Goal: Task Accomplishment & Management: Use online tool/utility

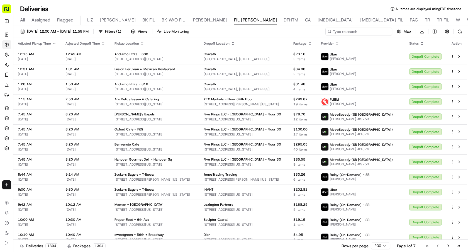
click at [377, 30] on input at bounding box center [358, 32] width 67 height 8
paste input "[PERSON_NAME]"
type input "[PERSON_NAME]"
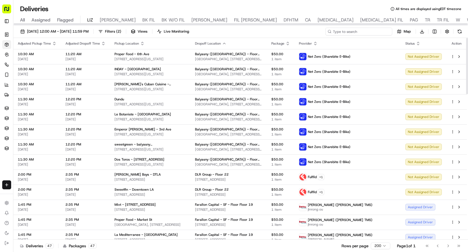
click at [369, 31] on input at bounding box center [358, 32] width 67 height 8
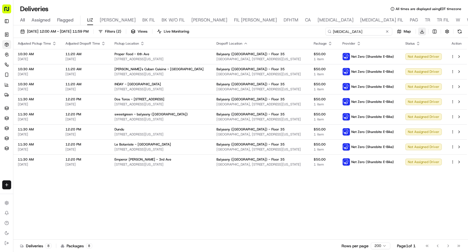
type input "bal"
click at [420, 29] on html "Sharebite e.park@sharebite.com Toggle Sidebar Orders Deliveries Control Orchest…" at bounding box center [234, 126] width 468 height 252
click at [414, 52] on span "Completed Report" at bounding box center [405, 52] width 28 height 4
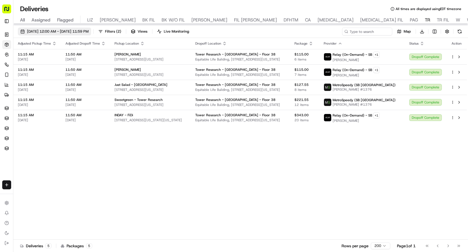
click at [63, 33] on span "[DATE] 12:00 AM - [DATE] 11:59 PM" at bounding box center [58, 31] width 62 height 5
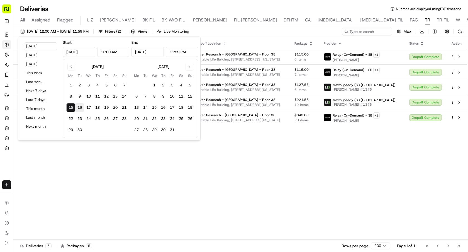
click at [78, 109] on button "16" at bounding box center [79, 107] width 9 height 9
type input "Sep 16, 2025"
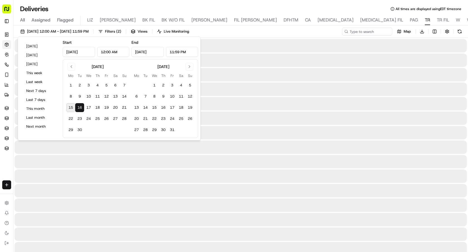
click at [78, 109] on button "16" at bounding box center [79, 107] width 9 height 9
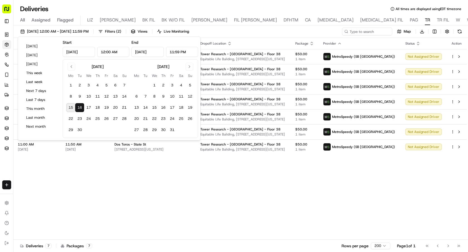
click at [197, 165] on div "Adjusted Pickup Time Adjusted Dropoff Time Pickup Location Dropoff Location Pac…" at bounding box center [239, 139] width 453 height 202
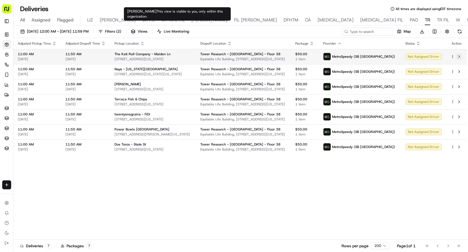
click at [460, 56] on button at bounding box center [458, 56] width 7 height 7
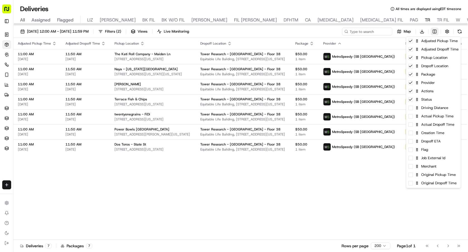
click at [434, 31] on html "Sharebite e.park@sharebite.com Toggle Sidebar Orders Deliveries Control Orchest…" at bounding box center [234, 126] width 468 height 252
click at [410, 108] on span at bounding box center [410, 107] width 4 height 4
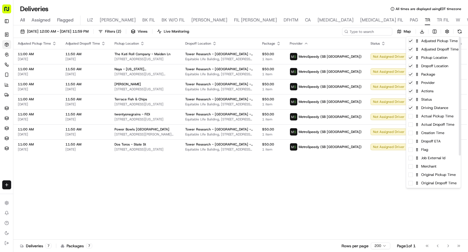
click at [355, 201] on html "Sharebite e.park@sharebite.com Toggle Sidebar Orders Deliveries Control Orchest…" at bounding box center [234, 126] width 468 height 252
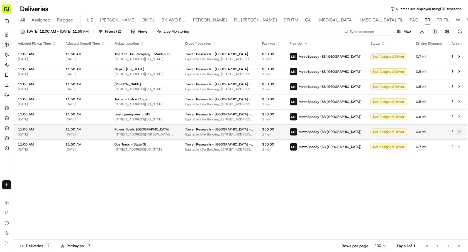
click at [459, 132] on button at bounding box center [458, 131] width 7 height 7
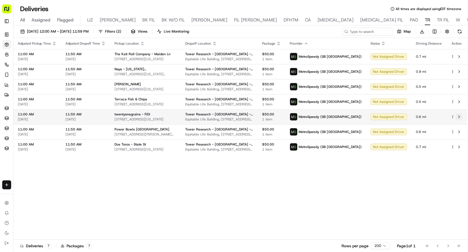
click at [458, 117] on button at bounding box center [458, 116] width 7 height 7
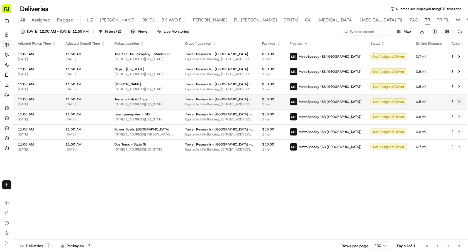
click at [458, 100] on button at bounding box center [458, 101] width 7 height 7
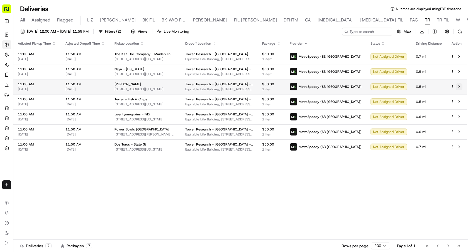
click at [459, 88] on button at bounding box center [458, 86] width 7 height 7
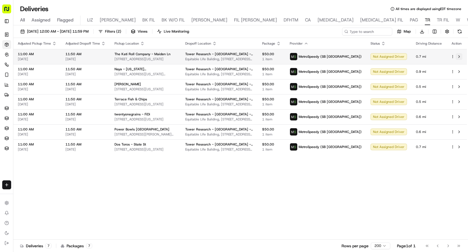
click at [459, 57] on button at bounding box center [458, 56] width 7 height 7
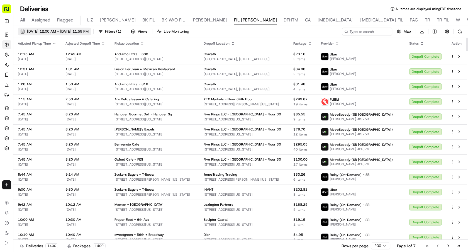
click at [53, 34] on button "[DATE] 12:00 AM - [DATE] 11:59 PM" at bounding box center [54, 32] width 73 height 8
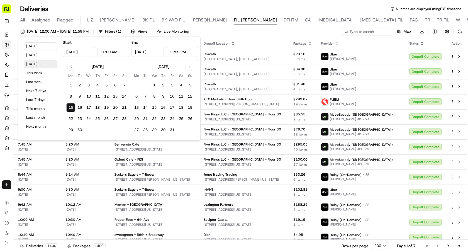
click at [32, 60] on button "[DATE]" at bounding box center [40, 64] width 33 height 8
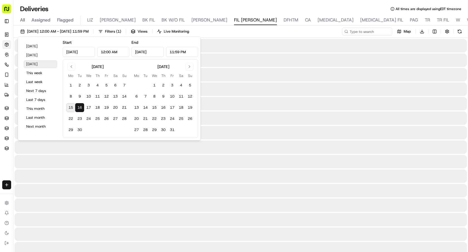
type input "Sep 16, 2025"
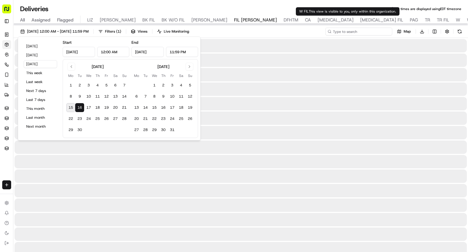
click at [352, 33] on input at bounding box center [358, 32] width 67 height 8
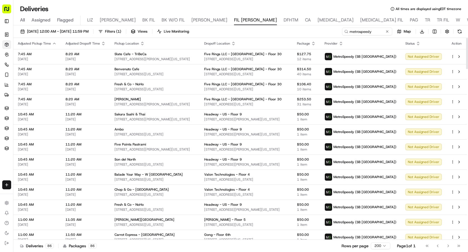
click at [235, 41] on icon "button" at bounding box center [233, 43] width 4 height 4
click at [254, 65] on button "Dropoff Location Name (A-Z)" at bounding box center [246, 66] width 56 height 7
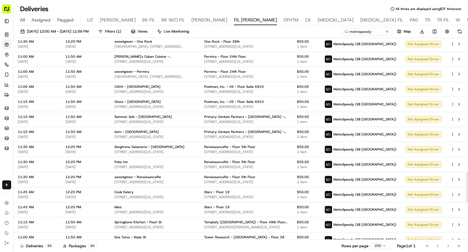
scroll to position [859, 0]
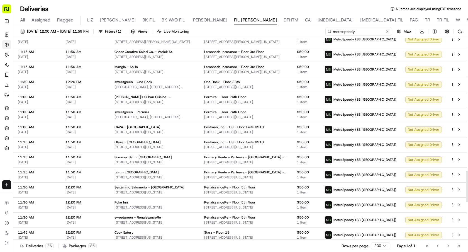
drag, startPoint x: 377, startPoint y: 31, endPoint x: 284, endPoint y: 31, distance: 93.2
click at [284, 31] on div "09/16/2025 12:00 AM - 09/16/2025 11:59 PM Filters ( 1 ) Views Live Monitoring m…" at bounding box center [240, 33] width 454 height 10
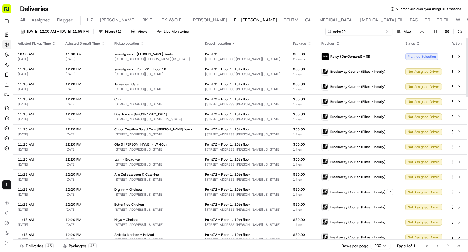
type input "point72"
click at [142, 42] on icon "button" at bounding box center [142, 43] width 4 height 4
click at [150, 65] on button "Pickup Location Name (A-Z)" at bounding box center [142, 66] width 56 height 7
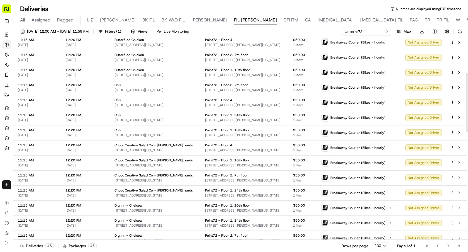
scroll to position [219, 0]
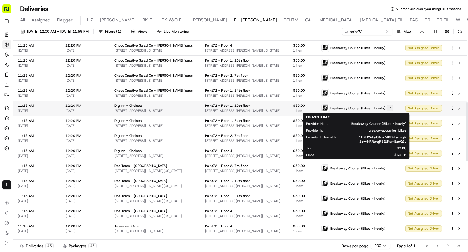
click at [387, 110] on html "Sharebite e.park@sharebite.com Toggle Sidebar Orders Deliveries Control Orchest…" at bounding box center [234, 126] width 468 height 252
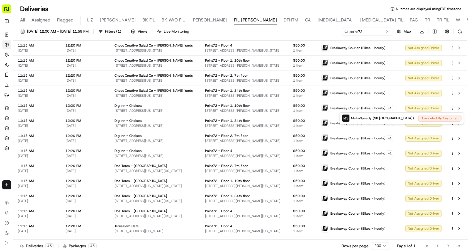
click at [384, 94] on html "Sharebite e.park@sharebite.com Toggle Sidebar Orders Deliveries Control Orchest…" at bounding box center [234, 126] width 468 height 252
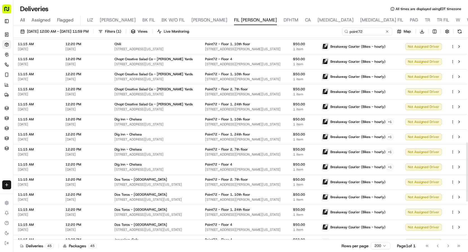
scroll to position [0, 0]
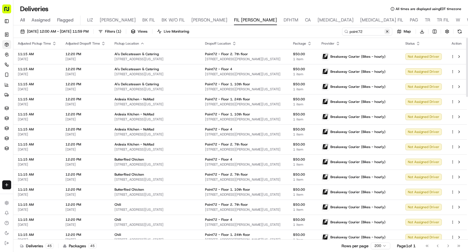
click at [388, 33] on button at bounding box center [387, 32] width 6 height 6
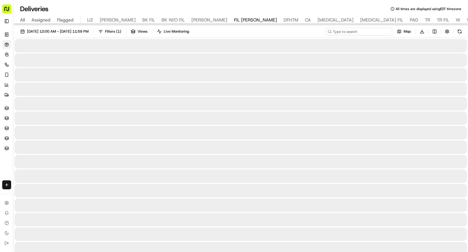
click at [358, 31] on input at bounding box center [358, 32] width 67 height 8
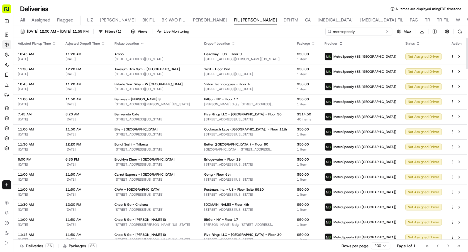
type input "metrospeedy"
click at [234, 42] on icon "button" at bounding box center [233, 42] width 2 height 1
click at [256, 63] on button "Dropoff Location Name (A-Z)" at bounding box center [246, 66] width 56 height 7
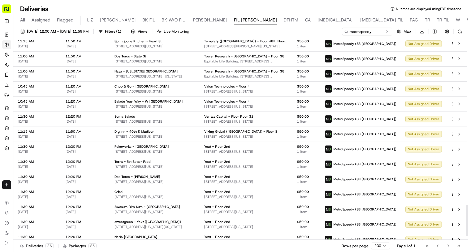
scroll to position [1102, 0]
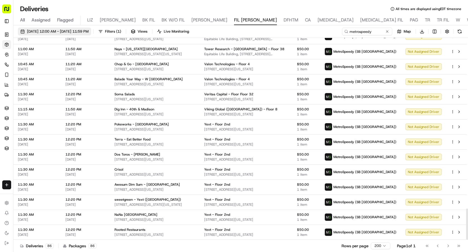
click at [91, 28] on button "[DATE] 12:00 AM - [DATE] 11:59 PM" at bounding box center [54, 32] width 73 height 8
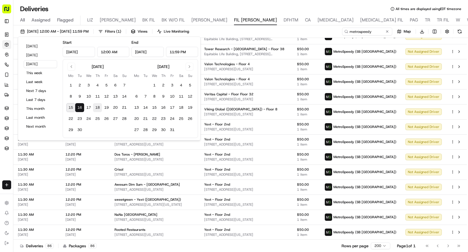
click at [97, 107] on button "18" at bounding box center [97, 107] width 9 height 9
type input "Sep 18, 2025"
click at [97, 107] on button "18" at bounding box center [97, 107] width 9 height 9
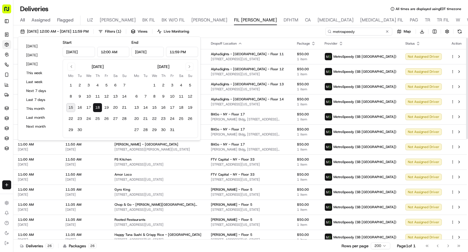
click at [390, 30] on input "metrospeedy" at bounding box center [358, 32] width 67 height 8
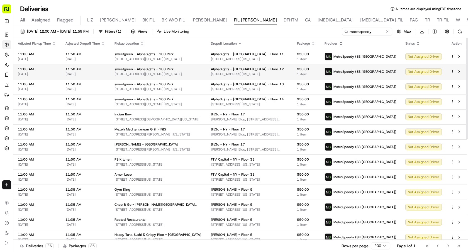
drag, startPoint x: 389, startPoint y: 32, endPoint x: 331, endPoint y: 76, distance: 72.4
click at [331, 76] on div "09/18/2025 12:00 AM - 09/18/2025 11:59 PM Filters ( 1 ) Views Live Monitoring m…" at bounding box center [240, 138] width 454 height 227
click at [387, 33] on button at bounding box center [387, 32] width 6 height 6
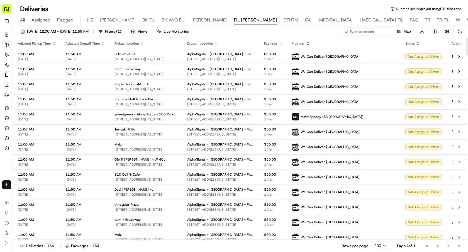
click at [310, 43] on icon "button" at bounding box center [308, 43] width 4 height 4
click at [352, 58] on button "Provider (Z-A)" at bounding box center [350, 58] width 38 height 7
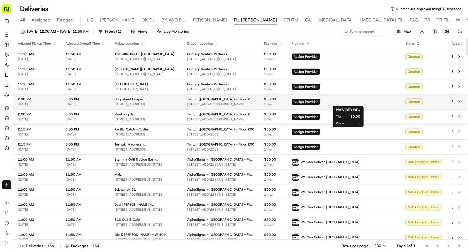
click at [320, 102] on span "Assign Provider" at bounding box center [305, 102] width 28 height 6
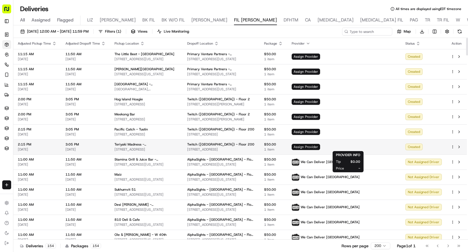
click at [320, 148] on span "Assign Provider" at bounding box center [305, 147] width 28 height 6
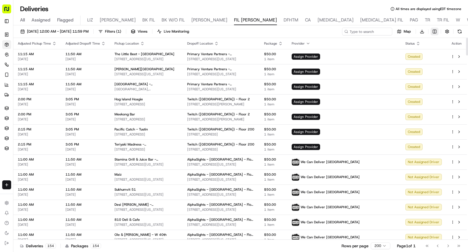
click at [433, 34] on html "Sharebite e.park@sharebite.com Toggle Sidebar Orders Deliveries Control Orchest…" at bounding box center [234, 126] width 468 height 252
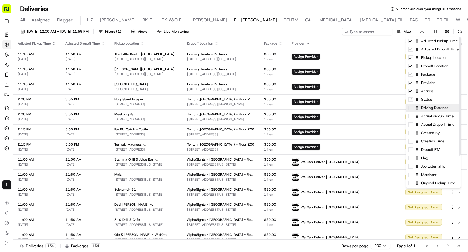
click at [411, 110] on div "Driving Distance" at bounding box center [433, 108] width 55 height 8
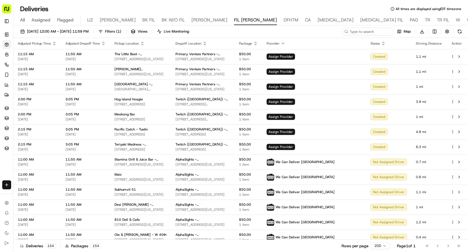
click at [347, 121] on html "Sharebite e.park@sharebite.com Toggle Sidebar Orders Deliveries Control Orchest…" at bounding box center [234, 126] width 468 height 252
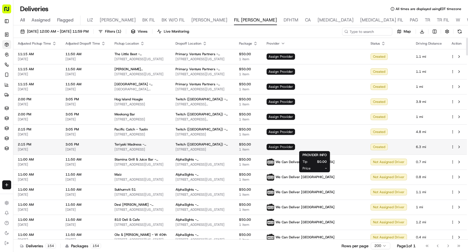
click at [295, 148] on span "Assign Provider" at bounding box center [280, 147] width 28 height 6
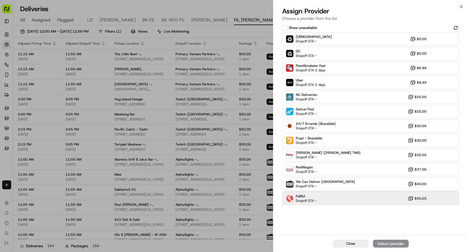
click at [331, 201] on div "Fulflld Dropoff ETA - $50.20" at bounding box center [370, 197] width 177 height 13
click at [377, 243] on div "Assign Provider" at bounding box center [390, 243] width 27 height 6
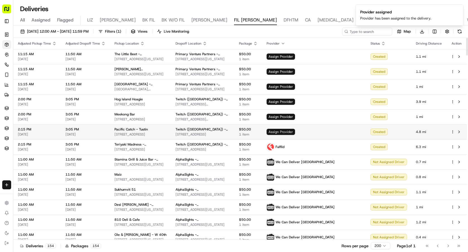
click at [295, 131] on span "Assign Provider" at bounding box center [280, 132] width 28 height 6
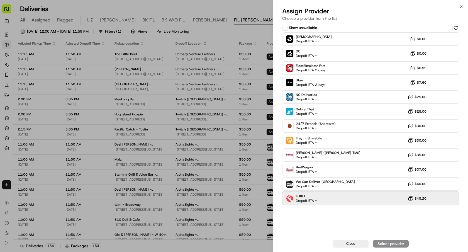
click at [335, 199] on div "Fulflld Dropoff ETA - $45.20" at bounding box center [370, 197] width 177 height 13
click at [379, 245] on div "Assign Provider" at bounding box center [390, 243] width 27 height 6
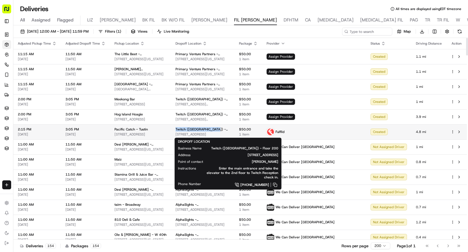
drag, startPoint x: 232, startPoint y: 130, endPoint x: 190, endPoint y: 130, distance: 42.6
click at [190, 130] on td "Twitch (USA) - Floor 200 140 Progress, Irvine, CA 92618, USA" at bounding box center [202, 131] width 63 height 15
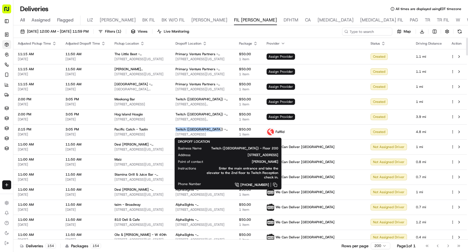
copy span "Twitch (USA) - Floor 200"
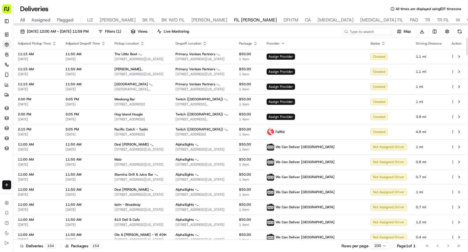
click at [360, 37] on div "09/18/2025 12:00 AM - 09/18/2025 11:59 PM Filters ( 1 ) Views Live Monitoring M…" at bounding box center [240, 33] width 454 height 10
click at [359, 30] on input at bounding box center [358, 32] width 67 height 8
paste input "Twitch (USA) - Floor 200"
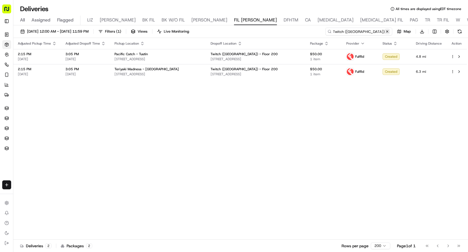
type input "Twitch (USA) - Floor 200"
click at [387, 31] on button at bounding box center [387, 32] width 6 height 6
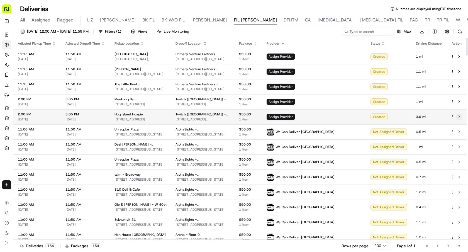
click at [460, 117] on button at bounding box center [458, 116] width 7 height 7
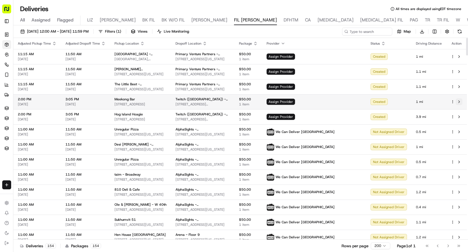
click at [459, 102] on button at bounding box center [458, 101] width 7 height 7
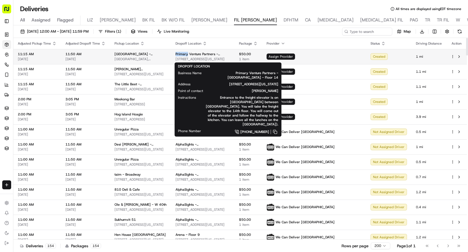
drag, startPoint x: 190, startPoint y: 54, endPoint x: 203, endPoint y: 54, distance: 12.5
click at [203, 54] on td "Primary Venture Partners - NYC - Floor 14 45 E 27th St, New York, NY 10016, USA" at bounding box center [202, 56] width 63 height 15
copy span "Primary"
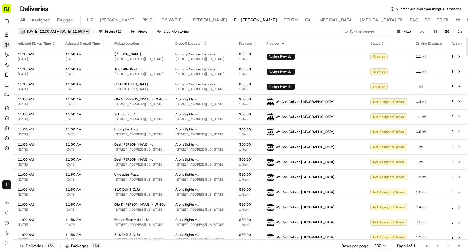
click at [89, 32] on span "09/18/2025 12:00 AM - 09/18/2025 11:59 PM" at bounding box center [58, 31] width 62 height 5
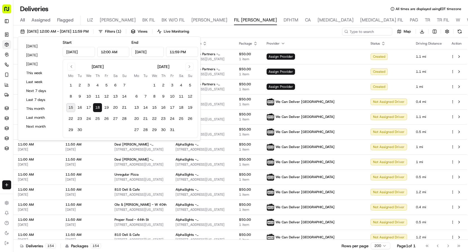
click at [72, 106] on button "15" at bounding box center [70, 107] width 9 height 9
type input "Sep 15, 2025"
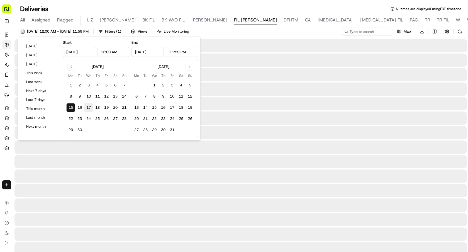
click at [90, 106] on button "17" at bounding box center [88, 107] width 9 height 9
type input "Sep 17, 2025"
click at [364, 32] on input at bounding box center [358, 32] width 67 height 8
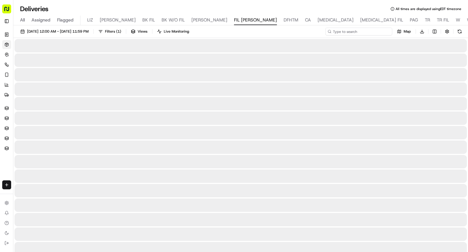
paste input "Primary"
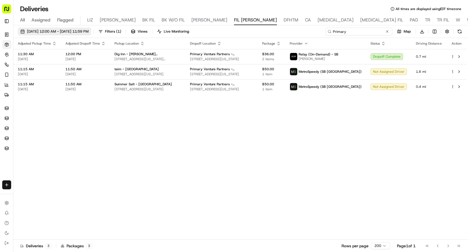
type input "Primary"
click at [68, 35] on button "09/15/2025 12:00 AM - 09/17/2025 11:59 PM" at bounding box center [54, 32] width 73 height 8
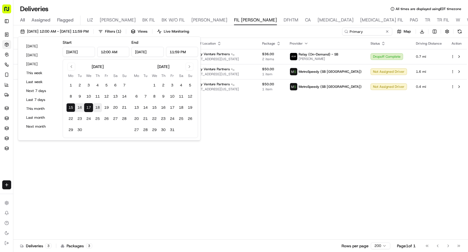
click at [96, 107] on button "18" at bounding box center [97, 107] width 9 height 9
type input "Sep 18, 2025"
click at [96, 107] on button "18" at bounding box center [97, 107] width 9 height 9
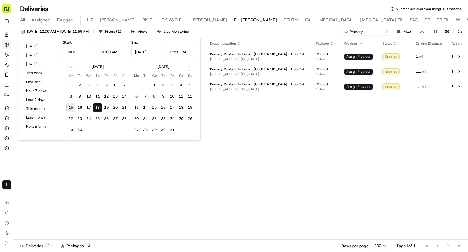
click at [369, 124] on div "Adjusted Pickup Time Adjusted Dropoff Time Pickup Location Dropoff Location Pac…" at bounding box center [239, 139] width 453 height 202
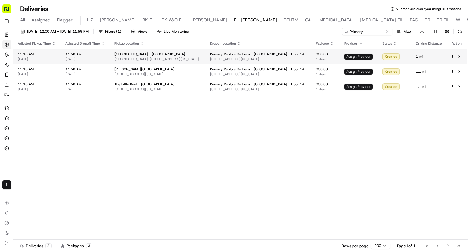
click at [356, 57] on span "Assign Provider" at bounding box center [358, 56] width 28 height 6
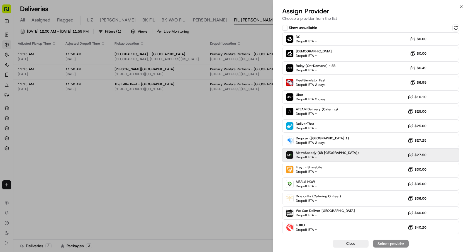
click at [349, 153] on div "MetroSpeedy (SB NYC) Dropoff ETA - $27.50" at bounding box center [370, 154] width 177 height 13
click at [384, 243] on div "Assign Provider" at bounding box center [390, 243] width 27 height 6
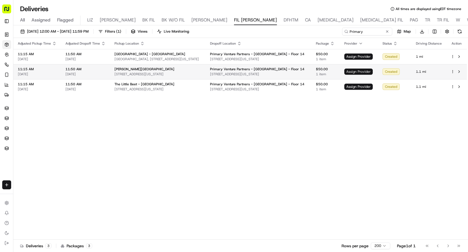
click at [350, 73] on span "Assign Provider" at bounding box center [358, 71] width 28 height 6
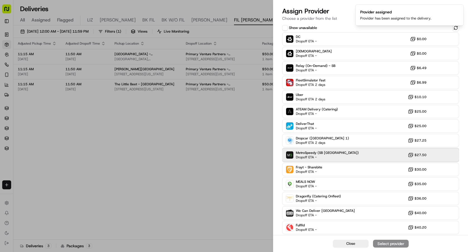
click at [294, 158] on div "MetroSpeedy (SB NYC) Dropoff ETA -" at bounding box center [322, 154] width 73 height 9
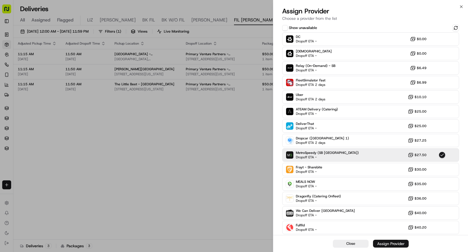
click at [380, 244] on div "Assign Provider" at bounding box center [390, 243] width 27 height 6
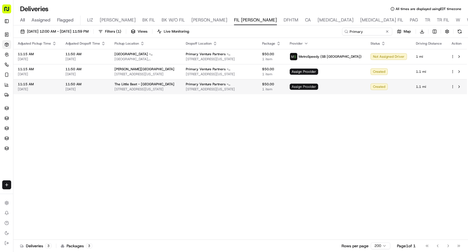
click at [318, 88] on span "Assign Provider" at bounding box center [303, 86] width 28 height 6
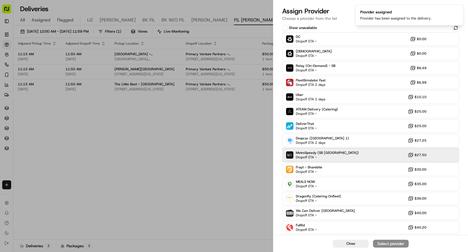
click at [327, 157] on span "Dropoff ETA -" at bounding box center [315, 157] width 39 height 4
click at [396, 243] on div "Assign Provider" at bounding box center [390, 243] width 27 height 6
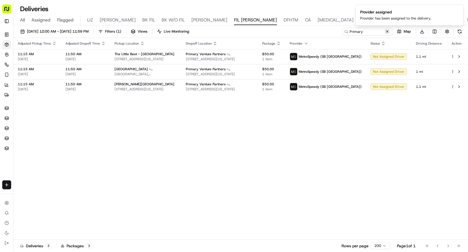
click at [387, 32] on button at bounding box center [387, 32] width 6 height 6
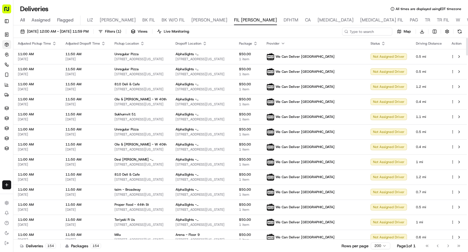
click at [284, 43] on icon "button" at bounding box center [283, 43] width 2 height 1
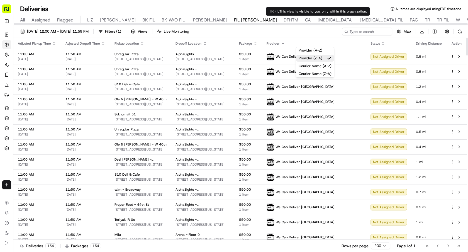
click at [321, 33] on div "09/18/2025 12:00 AM - 09/18/2025 11:59 PM Filters ( 1 ) Views Live Monitoring M…" at bounding box center [240, 33] width 454 height 10
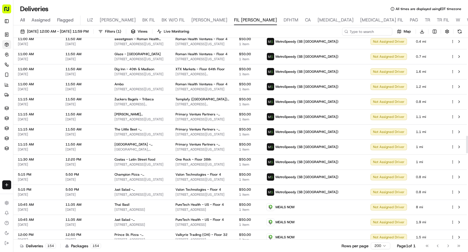
scroll to position [1159, 0]
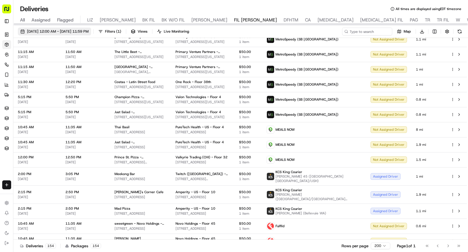
click at [82, 34] on span "09/18/2025 12:00 AM - 09/18/2025 11:59 PM" at bounding box center [58, 31] width 62 height 5
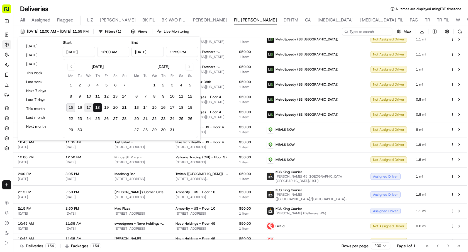
click at [87, 106] on button "17" at bounding box center [88, 107] width 9 height 9
type input "Sep 17, 2025"
click at [87, 106] on button "17" at bounding box center [88, 107] width 9 height 9
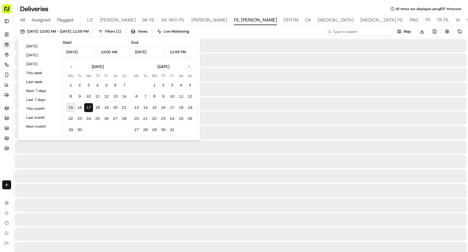
click at [361, 35] on input at bounding box center [358, 32] width 67 height 8
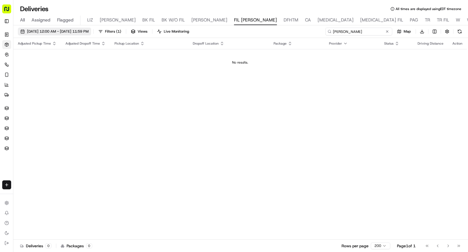
type input "shaw"
click at [81, 33] on span "09/17/2025 12:00 AM - 09/17/2025 11:59 PM" at bounding box center [58, 31] width 62 height 5
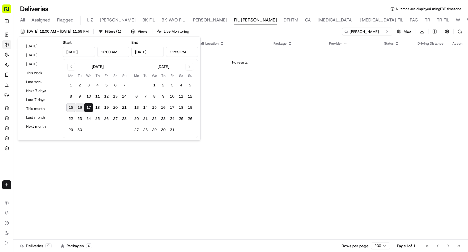
click at [78, 106] on button "16" at bounding box center [79, 107] width 9 height 9
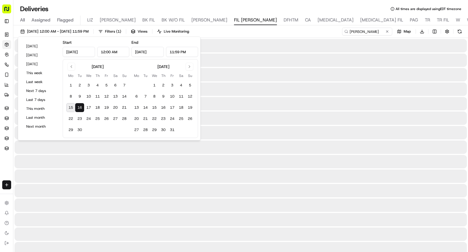
type input "Sep 16, 2025"
click at [78, 106] on button "16" at bounding box center [79, 107] width 9 height 9
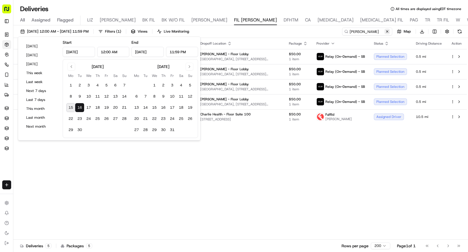
click at [389, 33] on button at bounding box center [387, 32] width 6 height 6
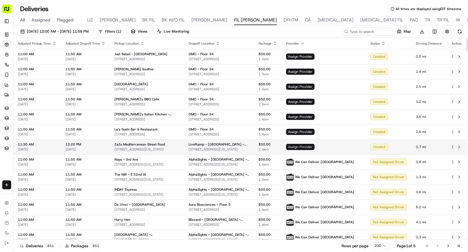
click at [314, 148] on span "Assign Provider" at bounding box center [300, 147] width 28 height 6
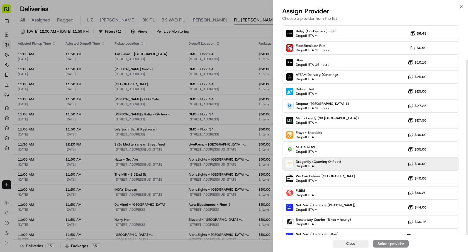
scroll to position [44, 0]
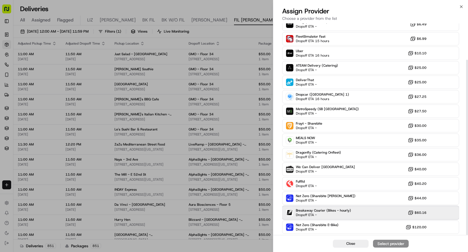
click at [321, 212] on span "Breakaway Courier (Bikes - hourly)" at bounding box center [323, 210] width 55 height 4
click at [378, 242] on div "Assign Provider" at bounding box center [390, 243] width 27 height 6
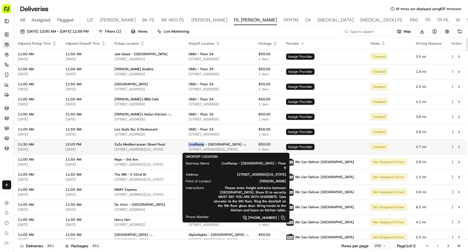
drag, startPoint x: 199, startPoint y: 143, endPoint x: 214, endPoint y: 143, distance: 15.0
click at [214, 143] on td "LiveRamp - NYC - Floor 9 2 W 17th St, New York, NY 10011, USA" at bounding box center [219, 146] width 70 height 15
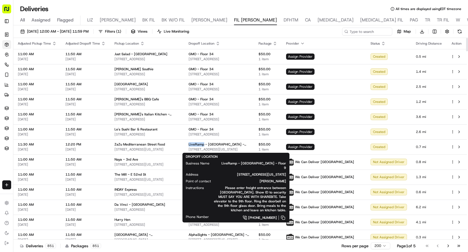
copy span "LiveRamp"
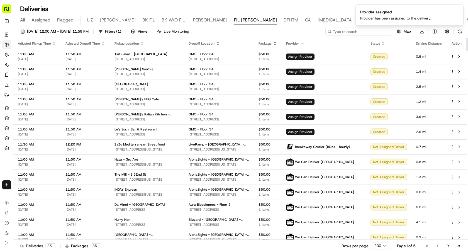
click at [356, 31] on input at bounding box center [358, 32] width 67 height 8
paste input "LiveRamp"
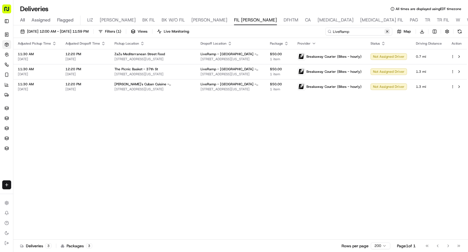
type input "LiveRamp"
click at [387, 32] on button at bounding box center [387, 32] width 6 height 6
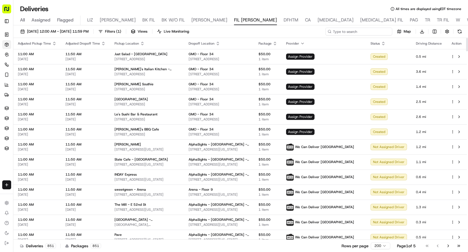
click at [359, 34] on input at bounding box center [358, 32] width 67 height 8
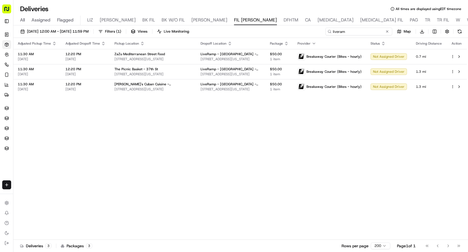
drag, startPoint x: 363, startPoint y: 33, endPoint x: 288, endPoint y: 33, distance: 74.9
click at [288, 33] on div "09/16/2025 12:00 AM - 09/16/2025 11:59 PM Filters ( 1 ) Views Live Monitoring l…" at bounding box center [240, 33] width 454 height 10
paste input "Shawarma"
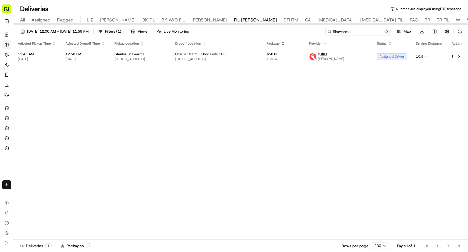
type input "Shawarma"
click at [385, 31] on button at bounding box center [387, 32] width 6 height 6
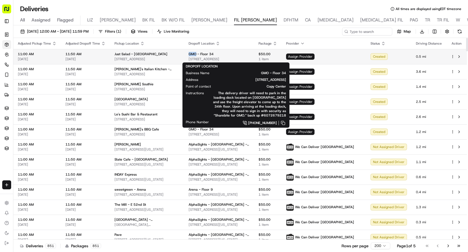
drag, startPoint x: 198, startPoint y: 53, endPoint x: 208, endPoint y: 54, distance: 9.2
click at [208, 54] on td "GMO - Floor 34 53 State St, Boston, MA 02109, USA" at bounding box center [219, 56] width 70 height 15
copy span "GMO"
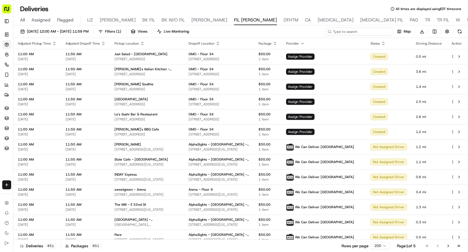
click at [362, 31] on input at bounding box center [358, 32] width 67 height 8
paste input "GMO"
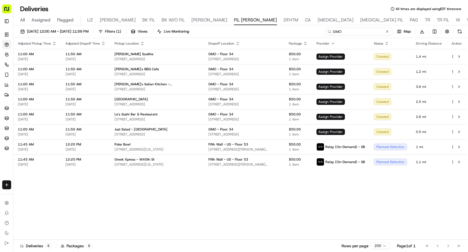
click at [350, 31] on input "GMO" at bounding box center [358, 32] width 67 height 8
drag, startPoint x: 350, startPoint y: 31, endPoint x: 296, endPoint y: 31, distance: 54.6
click at [296, 31] on div "09/16/2025 12:00 AM - 09/16/2025 11:59 PM Filters ( 1 ) Views Live Monitoring G…" at bounding box center [240, 33] width 454 height 10
paste input "- Floor 34"
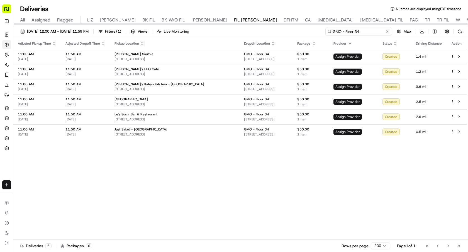
type input "GMO - Floor 34"
click at [422, 33] on html "Sharebite e.park@sharebite.com Toggle Sidebar Orders Deliveries Control Orchest…" at bounding box center [234, 126] width 468 height 252
click at [416, 51] on span "Completed Report" at bounding box center [405, 52] width 28 height 4
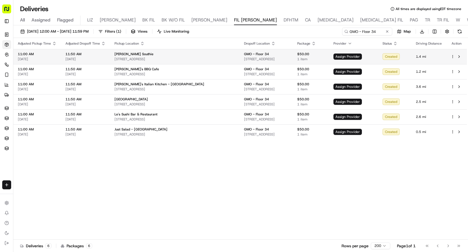
drag, startPoint x: 280, startPoint y: 59, endPoint x: 217, endPoint y: 60, distance: 63.5
click at [239, 60] on td "GMO - Floor 34 53 State St, Boston, MA 02109, USA" at bounding box center [265, 56] width 53 height 15
copy span "[STREET_ADDRESS]"
click at [387, 196] on div "Adjusted Pickup Time Adjusted Dropoff Time Pickup Location Dropoff Location Pac…" at bounding box center [239, 139] width 453 height 202
click at [460, 57] on button at bounding box center [458, 56] width 7 height 7
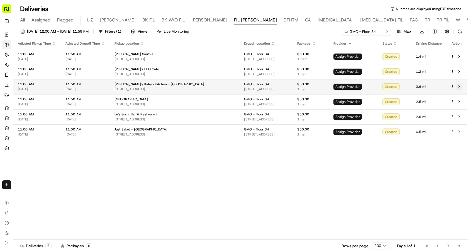
click at [459, 86] on button at bounding box center [458, 86] width 7 height 7
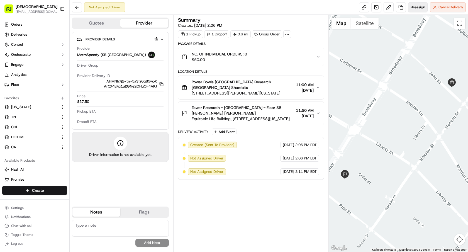
click at [414, 11] on button "Reassign" at bounding box center [417, 7] width 19 height 10
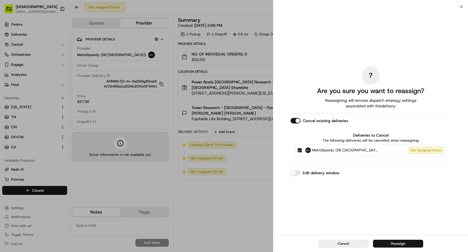
click at [379, 245] on button "Reassign" at bounding box center [398, 243] width 50 height 8
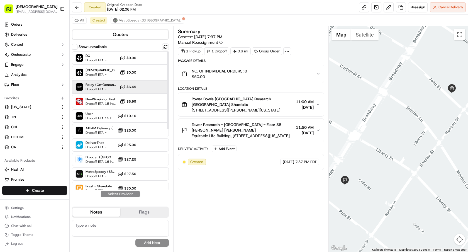
click at [100, 87] on span "Dropoff ETA -" at bounding box center [101, 89] width 32 height 4
click at [122, 195] on button "Assign Provider" at bounding box center [120, 193] width 40 height 7
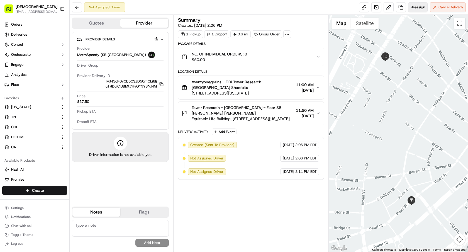
click at [415, 12] on button "Reassign" at bounding box center [417, 7] width 19 height 10
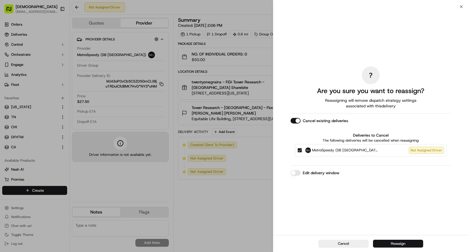
click at [387, 240] on button "Reassign" at bounding box center [398, 243] width 50 height 8
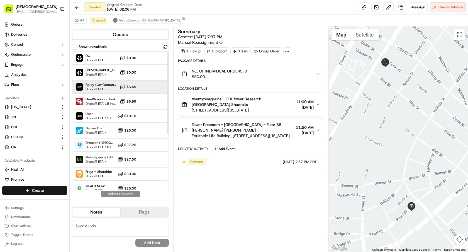
click at [106, 91] on span "Dropoff ETA -" at bounding box center [101, 89] width 32 height 4
click at [118, 194] on button "Assign Provider" at bounding box center [120, 193] width 40 height 7
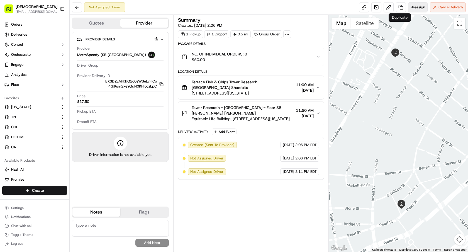
click at [412, 6] on span "Reassign" at bounding box center [417, 7] width 14 height 5
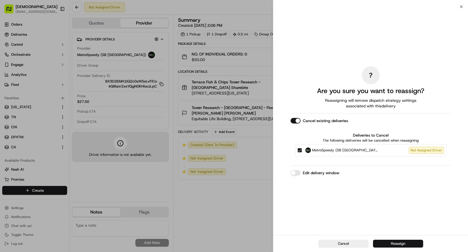
click at [403, 245] on button "Reassign" at bounding box center [398, 243] width 50 height 8
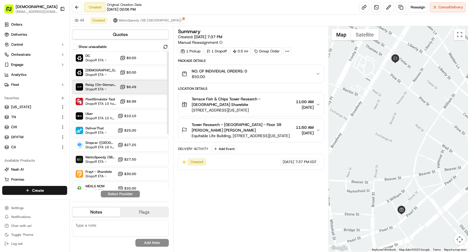
click at [91, 85] on span "Relay (On-Demand) - SB" at bounding box center [101, 84] width 32 height 4
click at [117, 195] on button "Assign Provider" at bounding box center [120, 193] width 40 height 7
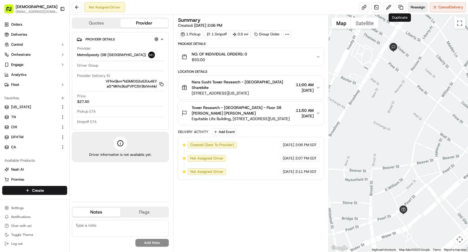
click at [414, 5] on span "Reassign" at bounding box center [417, 7] width 14 height 5
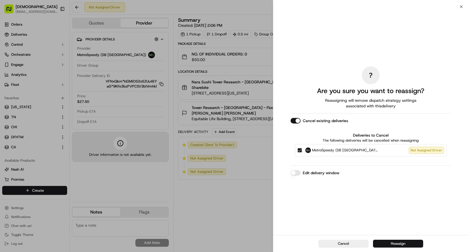
click at [390, 245] on button "Reassign" at bounding box center [398, 243] width 50 height 8
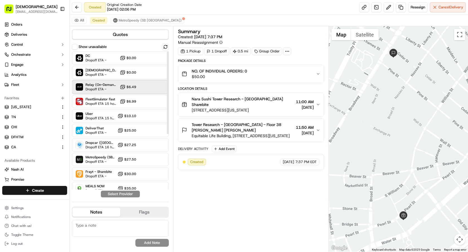
click at [94, 86] on span "Relay (On-Demand) - SB" at bounding box center [101, 84] width 32 height 4
click at [125, 193] on button "Assign Provider" at bounding box center [120, 193] width 40 height 7
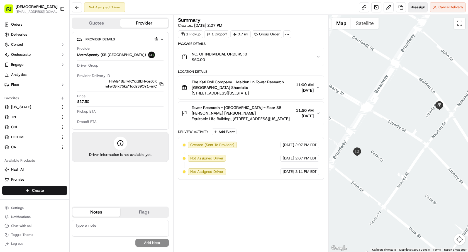
click at [416, 8] on span "Reassign" at bounding box center [417, 7] width 14 height 5
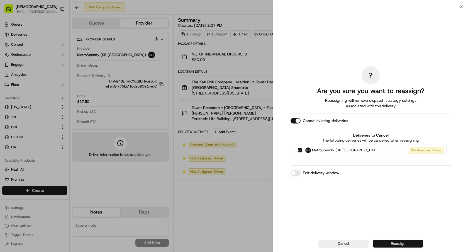
click at [382, 244] on button "Reassign" at bounding box center [398, 243] width 50 height 8
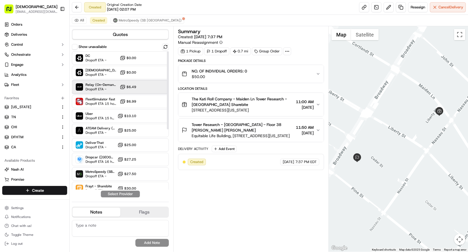
click at [109, 93] on div "Relay (On-Demand) - SB Dropoff ETA - $6.49" at bounding box center [120, 86] width 97 height 13
click at [129, 193] on button "Assign Provider" at bounding box center [120, 193] width 40 height 7
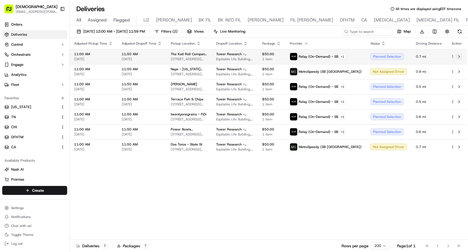
click at [460, 57] on button at bounding box center [458, 56] width 7 height 7
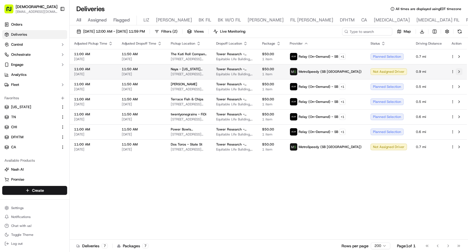
click at [459, 72] on button at bounding box center [458, 71] width 7 height 7
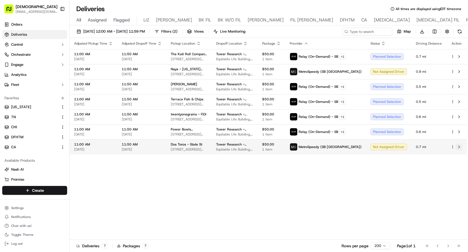
click button
click button "Toggle Sidebar"
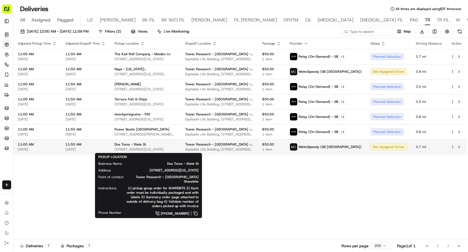
drag, startPoint x: 173, startPoint y: 150, endPoint x: 112, endPoint y: 151, distance: 60.7
click td "Dos Toros - State St 1 State St, New York, NY 10006, USA"
copy span "1 State St, New York, NY 10006, USA"
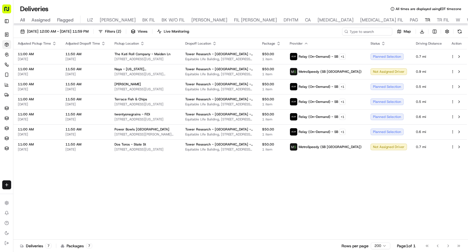
click div "Adjusted Pickup Time Adjusted Dropoff Time Pickup Location Dropoff Location Pac…"
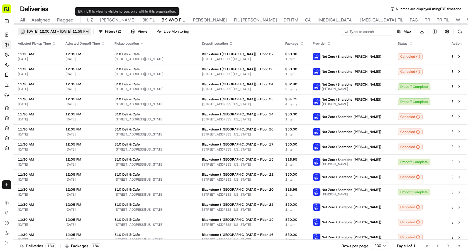
click at [89, 33] on span "[DATE] 12:00 AM - [DATE] 11:59 PM" at bounding box center [58, 31] width 62 height 5
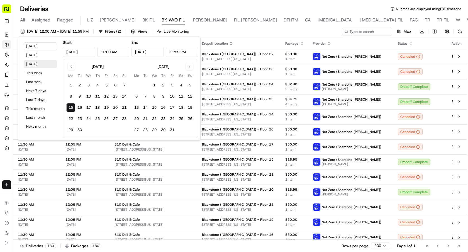
click at [46, 64] on button "[DATE]" at bounding box center [40, 64] width 33 height 8
type input "[DATE]"
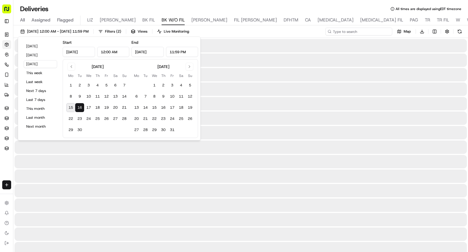
click at [361, 30] on input at bounding box center [358, 32] width 67 height 8
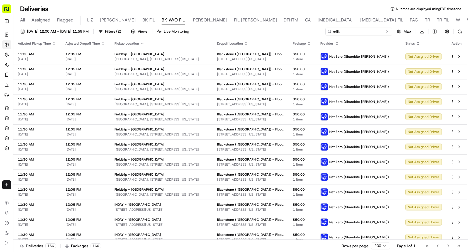
type input "milk"
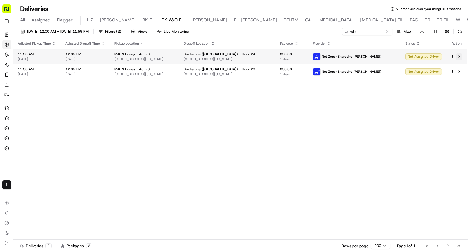
click at [460, 57] on button at bounding box center [458, 56] width 7 height 7
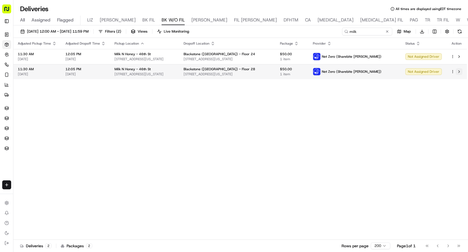
click at [457, 72] on button at bounding box center [458, 71] width 7 height 7
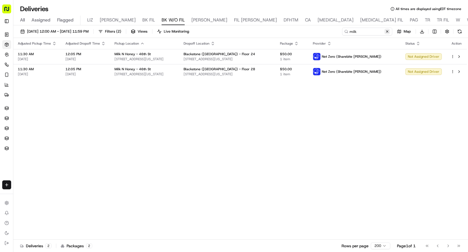
click at [388, 32] on button at bounding box center [387, 32] width 6 height 6
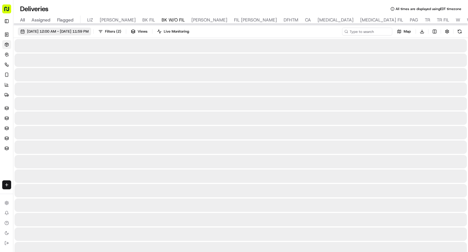
click at [83, 29] on span "[DATE] 12:00 AM - [DATE] 11:59 PM" at bounding box center [58, 31] width 62 height 5
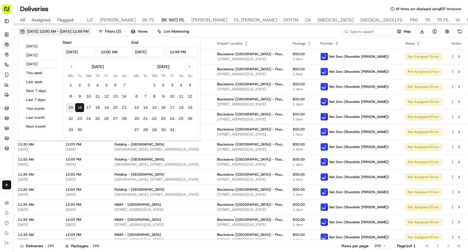
type input "Sep 16, 2025"
type input "12:00 AM"
type input "Sep 16, 2025"
type input "11:59 PM"
click at [41, 46] on button "Today" at bounding box center [40, 46] width 33 height 8
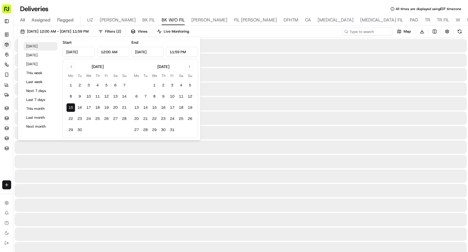
type input "Sep 15, 2025"
click at [244, 11] on div "Deliveries All times are displayed using EDT timezone" at bounding box center [240, 8] width 454 height 9
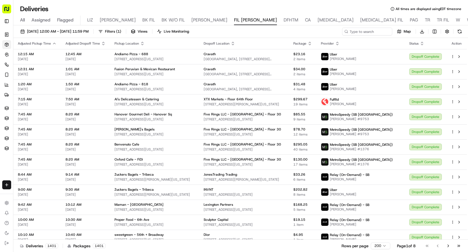
click at [364, 33] on input at bounding box center [367, 32] width 50 height 8
type input "Planet Taco - Hells Kitchen"
click at [375, 32] on input at bounding box center [358, 32] width 67 height 8
paste input "Fieldtrip - Rock Center"
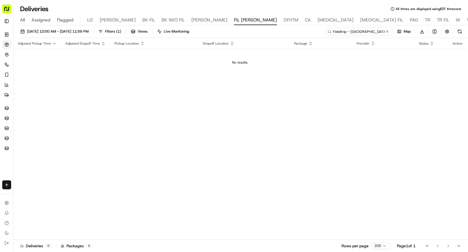
type input "Fieldtrip - Rock Center"
type input "INDAY - [GEOGRAPHIC_DATA]"
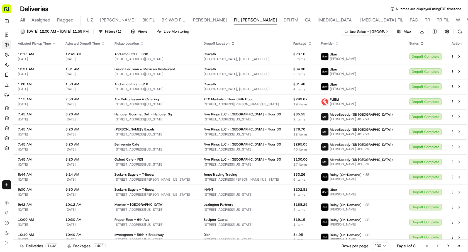
type input "Just Salad - [GEOGRAPHIC_DATA]"
type input "Le Botaniste - Bryant Park"
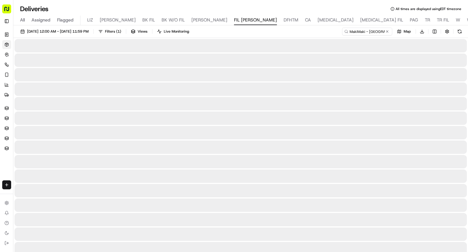
type input "MakiMaki - Grand Central"
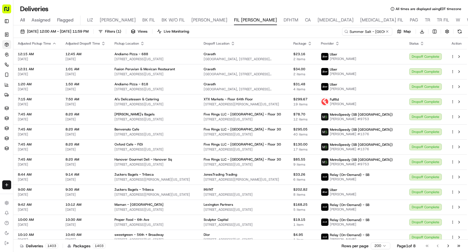
type input "Summer Salt - [GEOGRAPHIC_DATA]"
type input "Taam Tov"
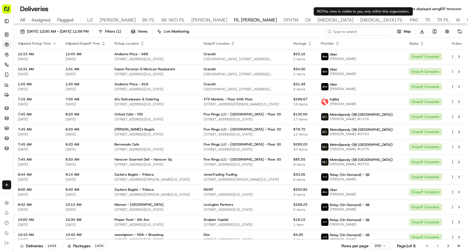
click at [359, 33] on input at bounding box center [358, 32] width 67 height 8
paste input "The Chick Shop"
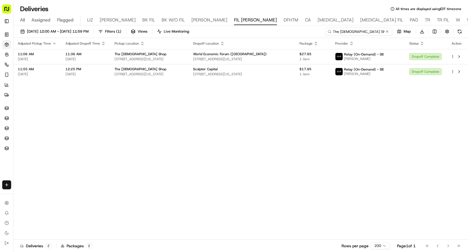
type input "The Chick Shop"
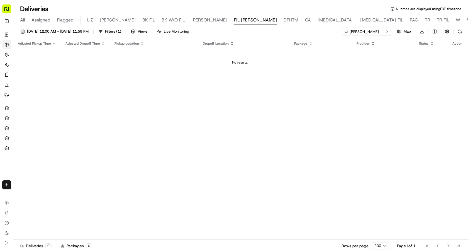
type input "[PERSON_NAME]"
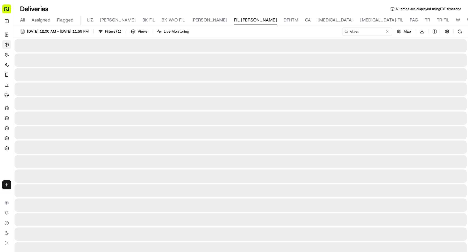
type input "Muna"
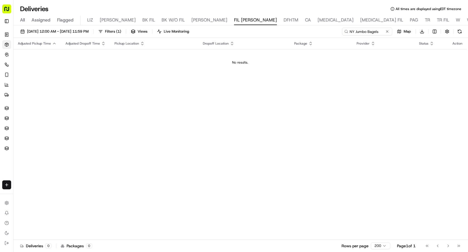
type input "NY Jumbo Bagels"
drag, startPoint x: 366, startPoint y: 31, endPoint x: 443, endPoint y: 31, distance: 76.5
click at [443, 31] on div "sweetgreen - Blackstone Lex - Floor 28 Map Download" at bounding box center [402, 32] width 121 height 8
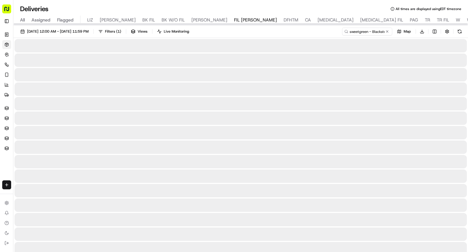
type input "sweetgreen - Blackstone Lex"
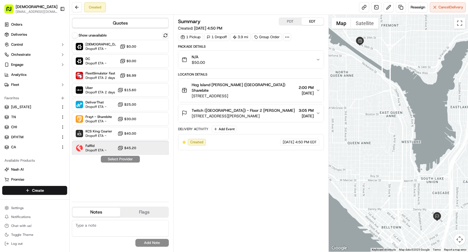
click at [116, 148] on div "Fulflld Dropoff ETA - $45.20" at bounding box center [120, 147] width 97 height 13
click at [128, 160] on button "Assign Provider" at bounding box center [120, 159] width 40 height 7
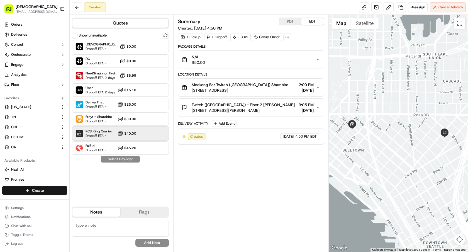
click at [100, 133] on span "KCS King Courier" at bounding box center [98, 131] width 27 height 4
click at [119, 158] on button "Assign Provider" at bounding box center [120, 159] width 40 height 7
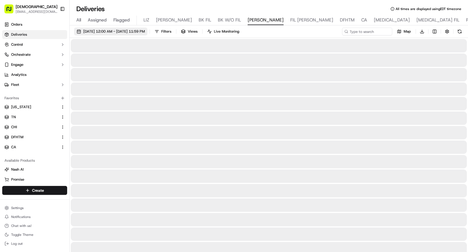
click at [104, 32] on span "[DATE] 12:00 AM - [DATE] 11:59 PM" at bounding box center [114, 31] width 62 height 5
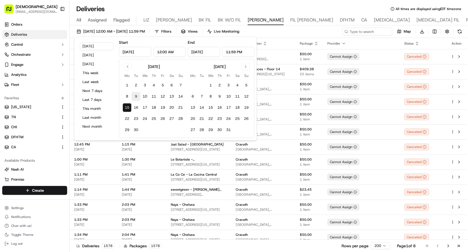
click at [136, 97] on button "9" at bounding box center [135, 96] width 9 height 9
type input "Sep 9, 2025"
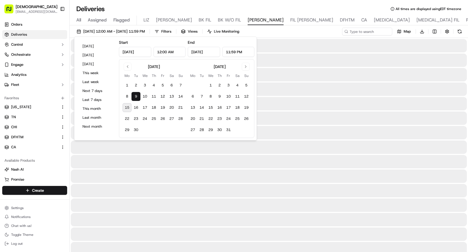
click at [136, 97] on button "9" at bounding box center [135, 96] width 9 height 9
click at [364, 32] on input at bounding box center [358, 32] width 67 height 8
paste input "GMO"
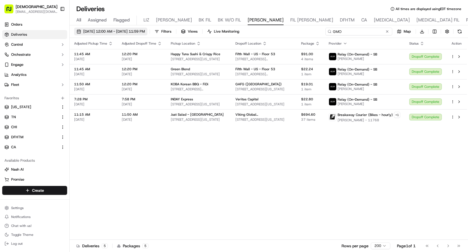
type input "GMO"
click at [129, 33] on span "09/09/2025 12:00 AM - 09/09/2025 11:59 PM" at bounding box center [114, 31] width 62 height 5
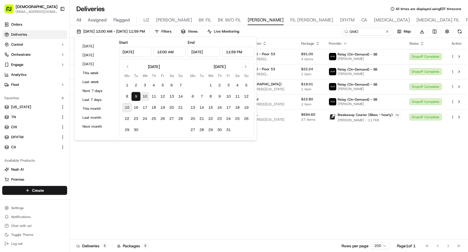
click at [147, 99] on button "10" at bounding box center [144, 96] width 9 height 9
type input "Sep 10, 2025"
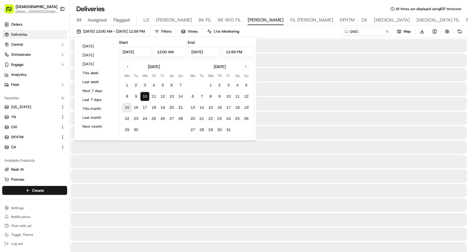
click at [147, 99] on button "10" at bounding box center [144, 96] width 9 height 9
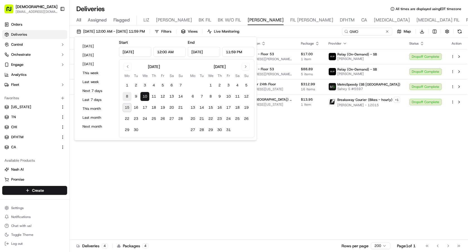
click at [129, 98] on button "8" at bounding box center [126, 96] width 9 height 9
type input "Sep 8, 2025"
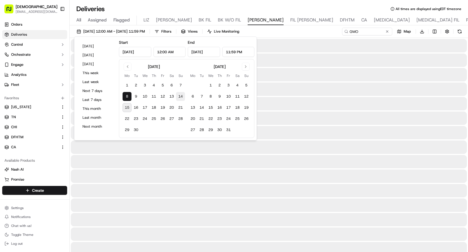
click at [184, 94] on button "14" at bounding box center [180, 96] width 9 height 9
type input "Sep 14, 2025"
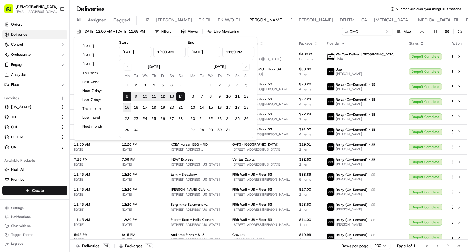
click at [299, 31] on div "09/08/2025 12:00 AM - 09/14/2025 11:59 PM Filters Views Live Monitoring GMO Map…" at bounding box center [269, 33] width 398 height 10
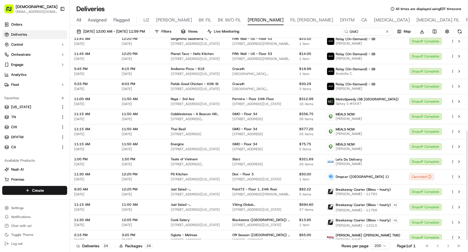
scroll to position [171, 0]
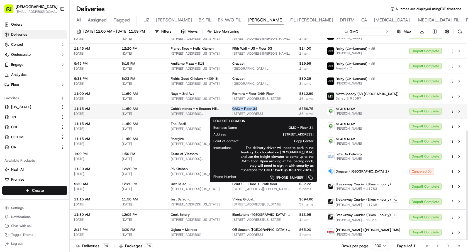
drag, startPoint x: 260, startPoint y: 109, endPoint x: 232, endPoint y: 109, distance: 27.8
click at [232, 109] on div "GMO - Floor 34" at bounding box center [261, 108] width 58 height 4
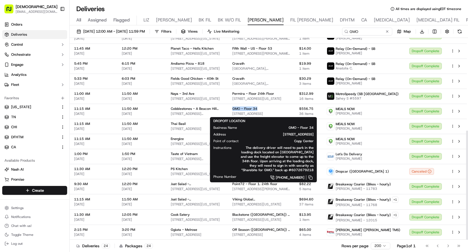
copy span "GMO - Floor 34"
click at [388, 31] on button at bounding box center [387, 32] width 6 height 6
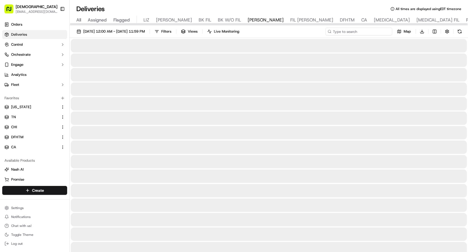
click at [379, 31] on input at bounding box center [358, 32] width 67 height 8
paste input "GMO - Floor 34"
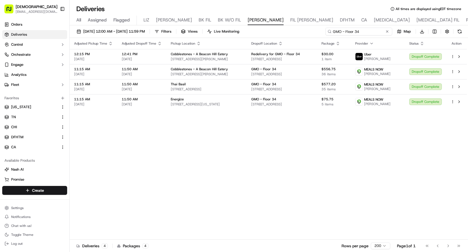
type input "GMO - Floor 34"
click at [121, 33] on span "09/08/2025 12:00 AM - 09/14/2025 11:59 PM" at bounding box center [114, 31] width 62 height 5
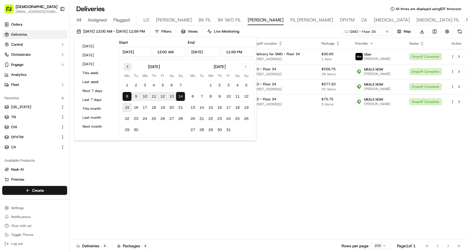
click at [126, 67] on button "Go to previous month" at bounding box center [128, 67] width 8 height 8
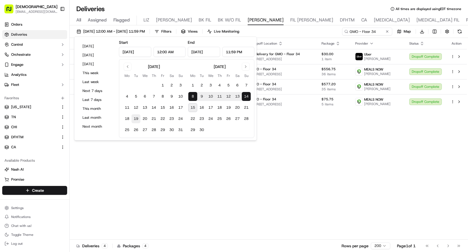
click at [136, 116] on button "19" at bounding box center [135, 118] width 9 height 9
type input "Aug 19, 2025"
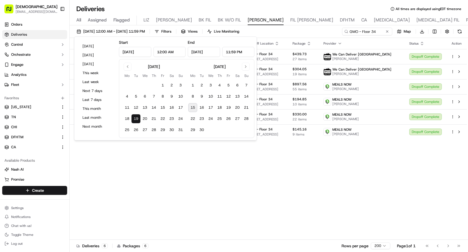
click at [211, 174] on div "Adjusted Pickup Time Adjusted Dropoff Time Pickup Location Dropoff Location Pac…" at bounding box center [268, 139] width 397 height 202
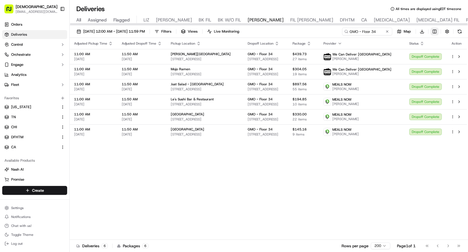
click at [433, 30] on html "Sharebite e.park@sharebite.com Toggle Sidebar Orders Deliveries Control Orchest…" at bounding box center [234, 126] width 468 height 252
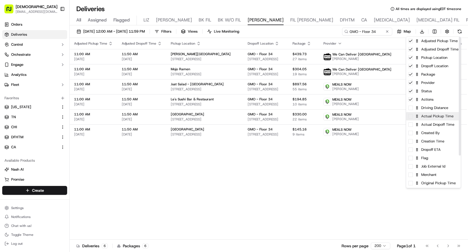
click at [424, 112] on div "Actual Pickup Time" at bounding box center [433, 116] width 55 height 8
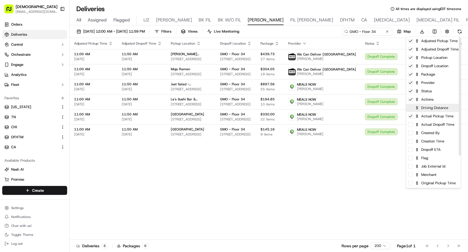
click at [423, 107] on div "Driving Distance" at bounding box center [433, 108] width 55 height 8
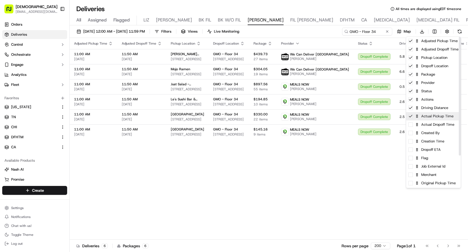
click at [422, 118] on div "Actual Pickup Time" at bounding box center [433, 116] width 55 height 8
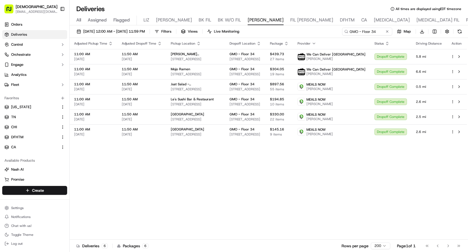
click at [383, 158] on html "Sharebite e.park@sharebite.com Toggle Sidebar Orders Deliveries Control Orchest…" at bounding box center [234, 126] width 468 height 252
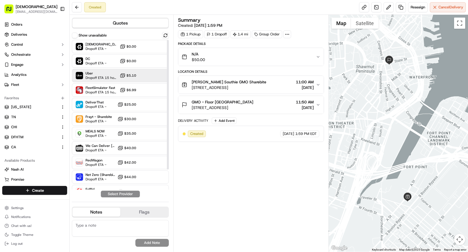
scroll to position [23, 0]
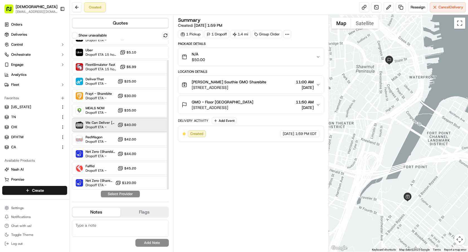
click at [100, 130] on div "We Can Deliver Boston Dropoff ETA - $40.00" at bounding box center [120, 124] width 97 height 13
click at [120, 194] on button "Assign Provider" at bounding box center [120, 193] width 40 height 7
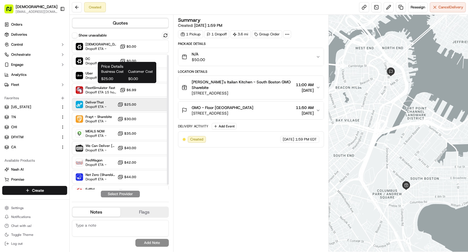
scroll to position [23, 0]
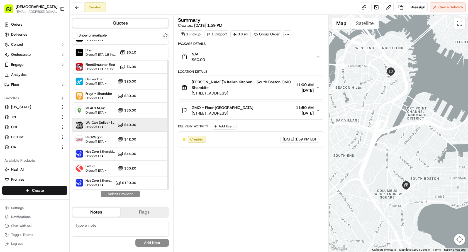
click at [109, 126] on span "Dropoff ETA -" at bounding box center [100, 127] width 30 height 4
click at [132, 195] on button "Assign Provider" at bounding box center [120, 193] width 40 height 7
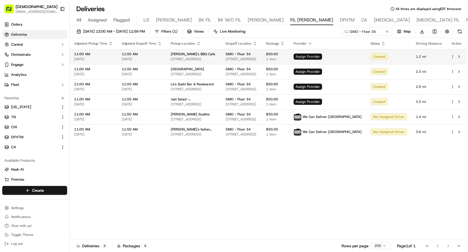
click at [322, 56] on span "Assign Provider" at bounding box center [307, 56] width 28 height 6
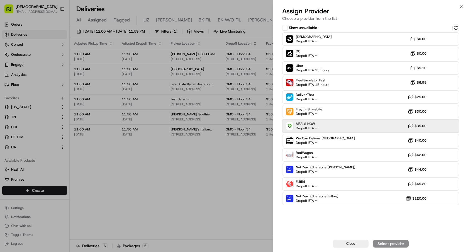
click at [327, 130] on div "MEALS NOW Dropoff ETA - $35.00" at bounding box center [370, 125] width 177 height 13
click at [383, 243] on div "Assign Provider" at bounding box center [390, 243] width 27 height 6
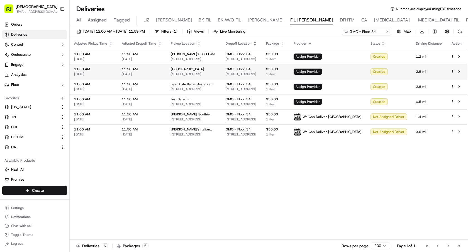
click at [322, 70] on span "Assign Provider" at bounding box center [307, 71] width 28 height 6
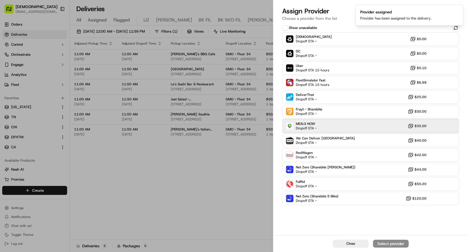
click at [323, 128] on div "MEALS NOW Dropoff ETA - $35.00" at bounding box center [370, 125] width 177 height 13
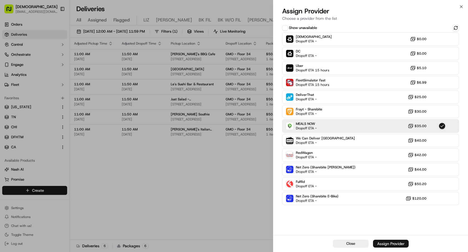
click at [377, 241] on div "Assign Provider" at bounding box center [390, 243] width 27 height 6
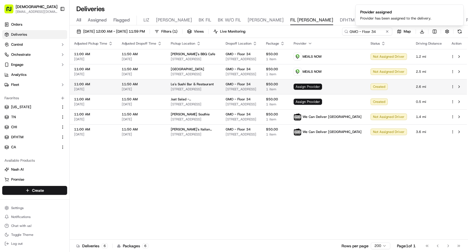
click at [322, 86] on span "Assign Provider" at bounding box center [307, 86] width 28 height 6
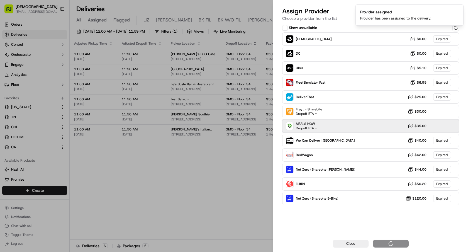
click at [338, 123] on div "MEALS NOW Dropoff ETA - $35.00" at bounding box center [370, 125] width 177 height 13
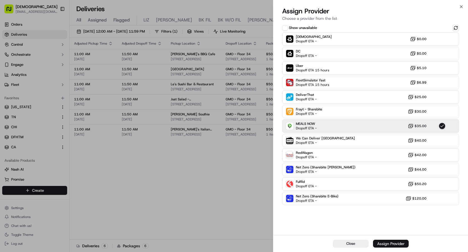
click at [381, 242] on div "Assign Provider" at bounding box center [390, 243] width 27 height 6
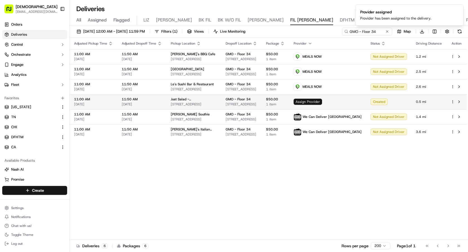
click at [322, 103] on span "Assign Provider" at bounding box center [307, 102] width 28 height 6
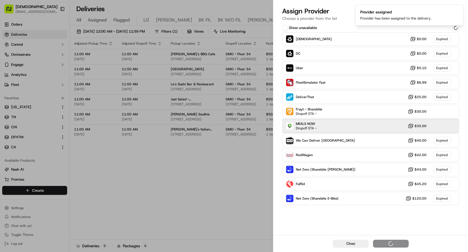
click at [321, 126] on div "MEALS NOW Dropoff ETA - $35.00" at bounding box center [370, 125] width 177 height 13
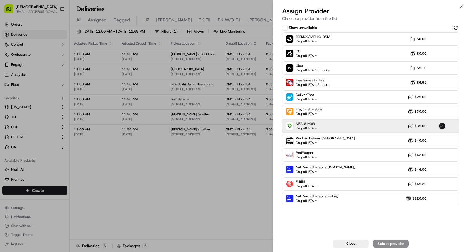
click at [332, 126] on div "MEALS NOW Dropoff ETA - $35.00" at bounding box center [370, 125] width 177 height 13
click at [387, 243] on div "Assign Provider" at bounding box center [390, 243] width 27 height 6
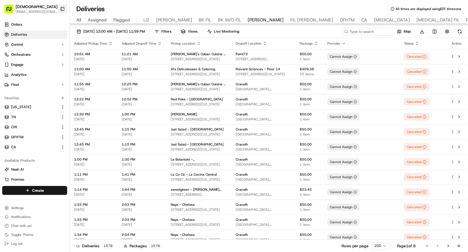
click at [64, 11] on button "Toggle Sidebar" at bounding box center [62, 8] width 9 height 9
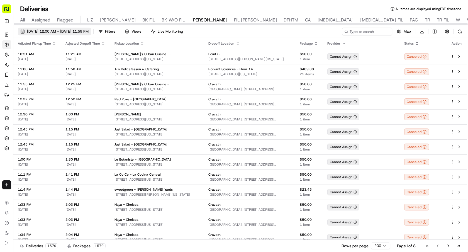
click at [79, 33] on span "[DATE] 12:00 AM - [DATE] 11:59 PM" at bounding box center [58, 31] width 62 height 5
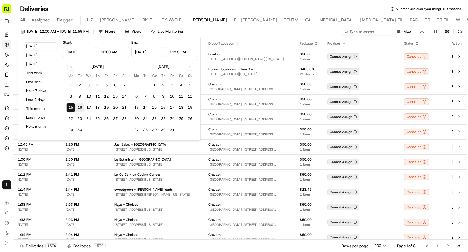
click at [79, 108] on button "16" at bounding box center [79, 107] width 9 height 9
type input "[DATE]"
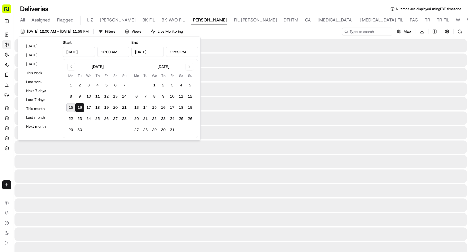
click at [79, 108] on button "16" at bounding box center [79, 107] width 9 height 9
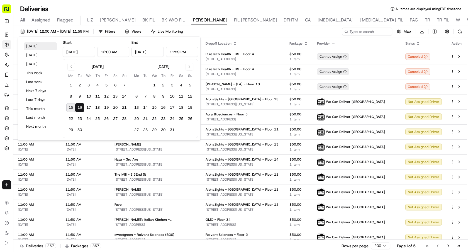
click at [39, 48] on button "[DATE]" at bounding box center [40, 46] width 33 height 8
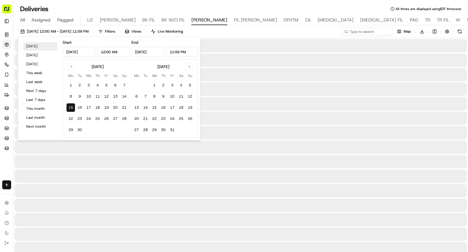
type input "[DATE]"
click at [317, 5] on div "Deliveries All times are displayed using EDT timezone" at bounding box center [240, 8] width 454 height 9
